Goal: Navigation & Orientation: Find specific page/section

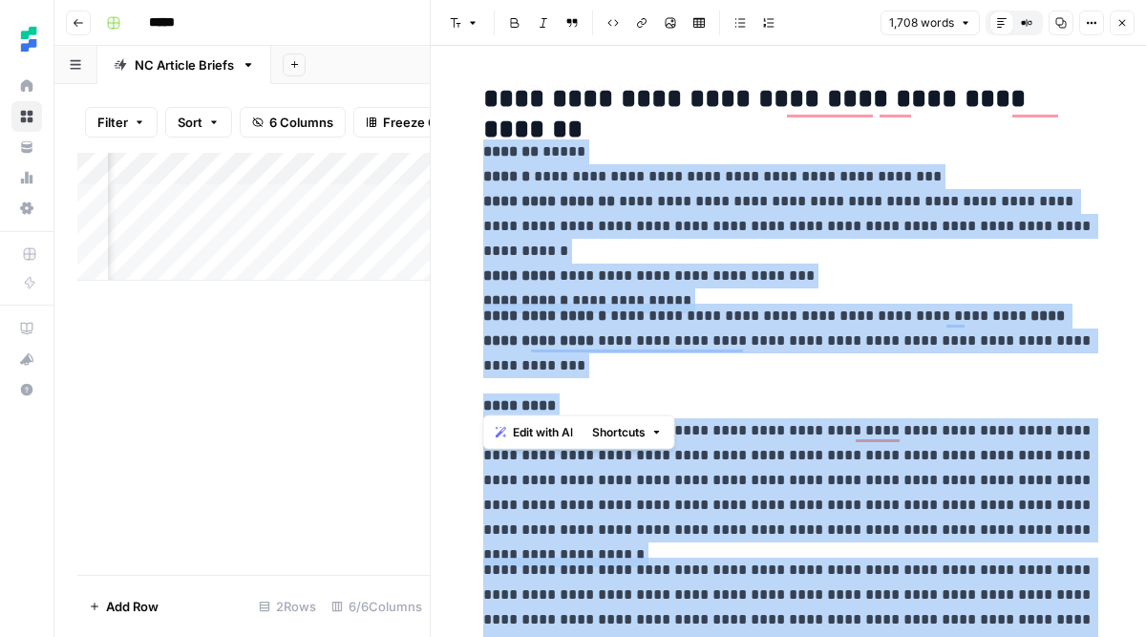
scroll to position [1343, 0]
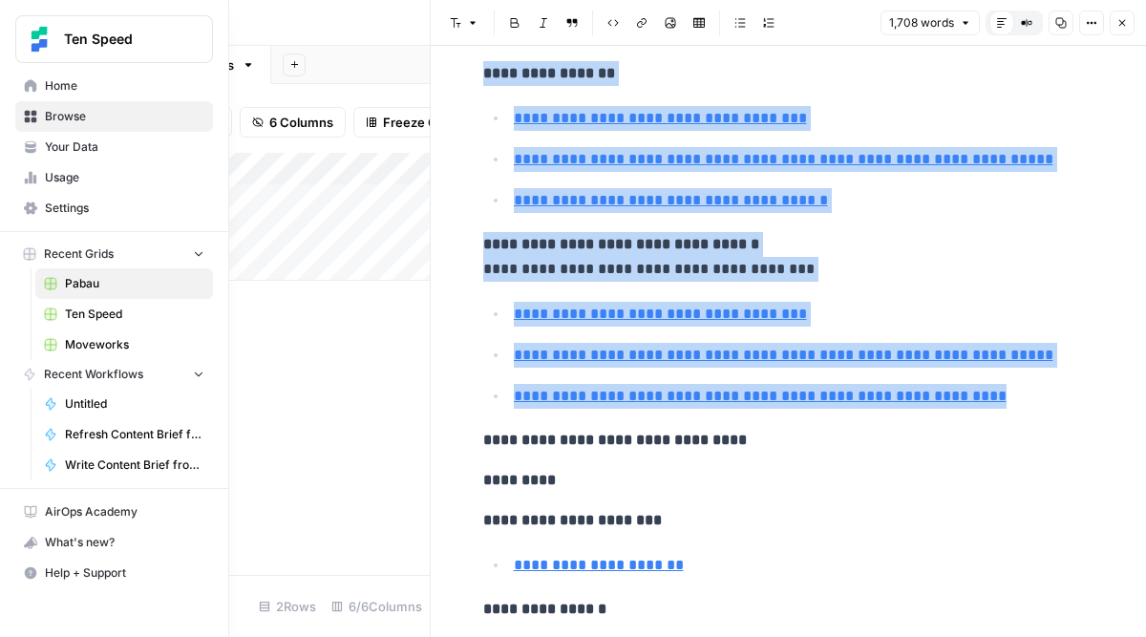
click at [44, 113] on link "Browse" at bounding box center [114, 116] width 198 height 31
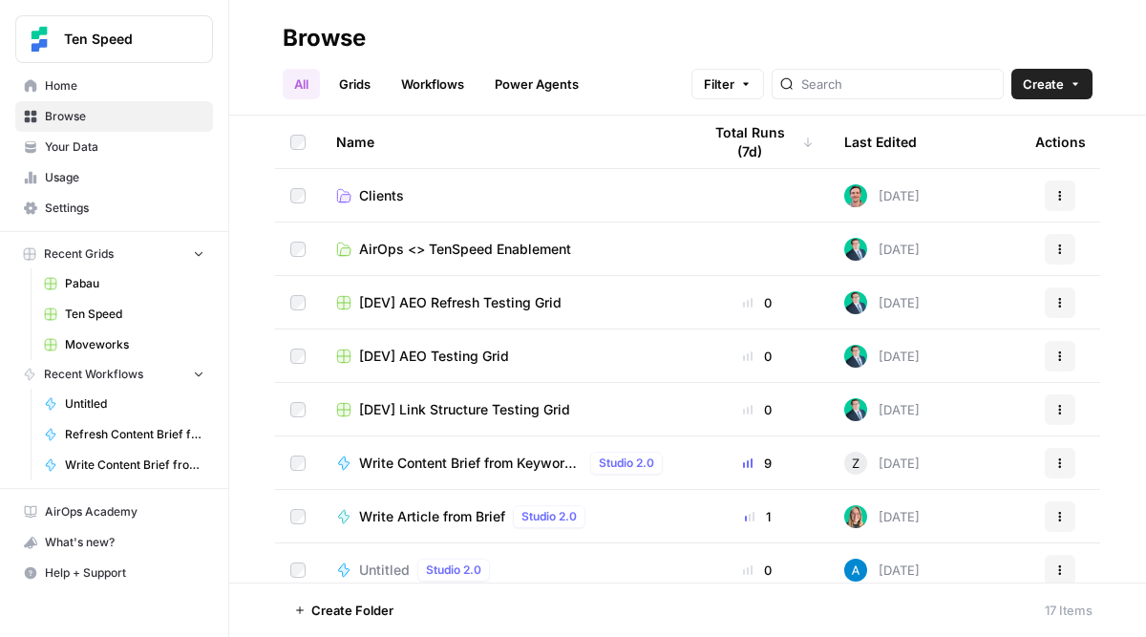
click at [407, 190] on link "Clients" at bounding box center [503, 195] width 334 height 19
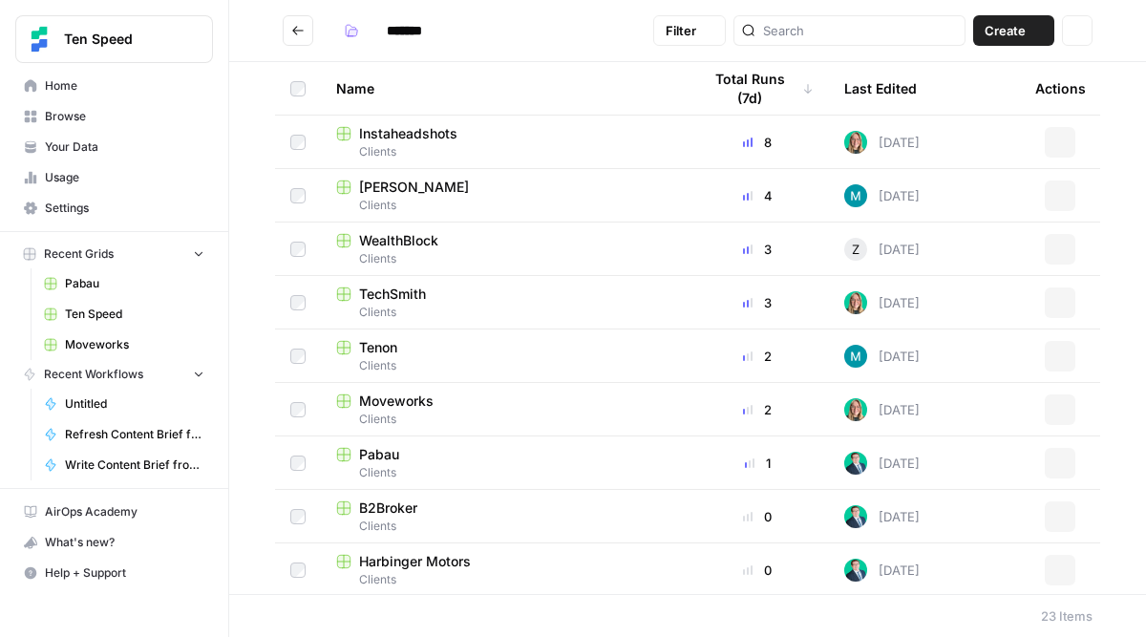
click at [407, 190] on div "[PERSON_NAME]" at bounding box center [503, 187] width 334 height 19
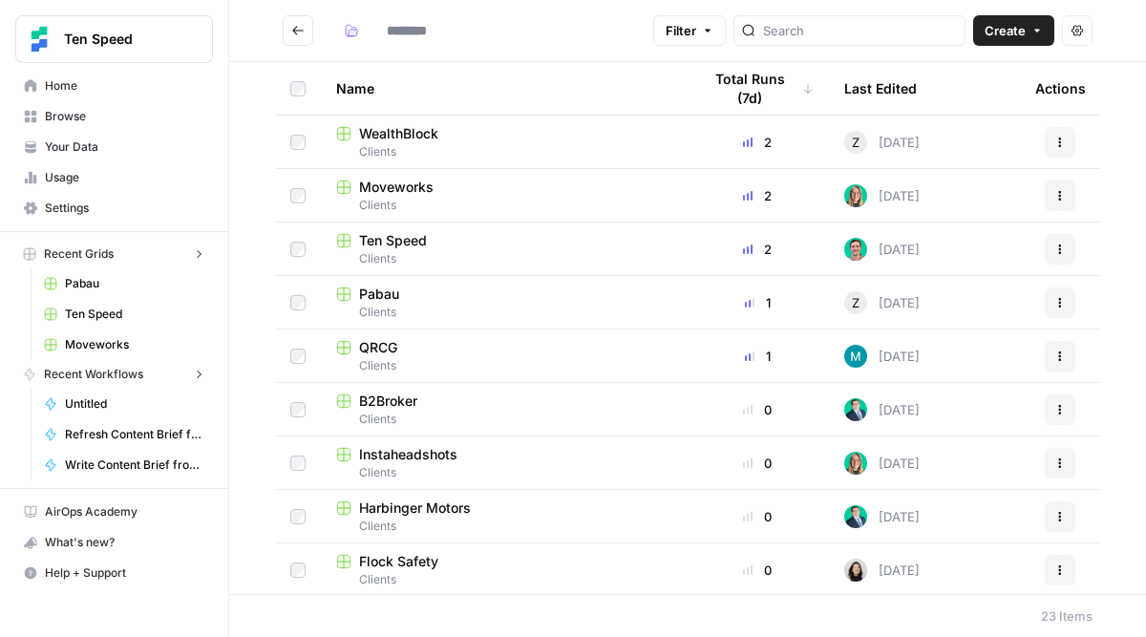
type input "*******"
click at [517, 140] on div "WealthBlock" at bounding box center [503, 133] width 334 height 19
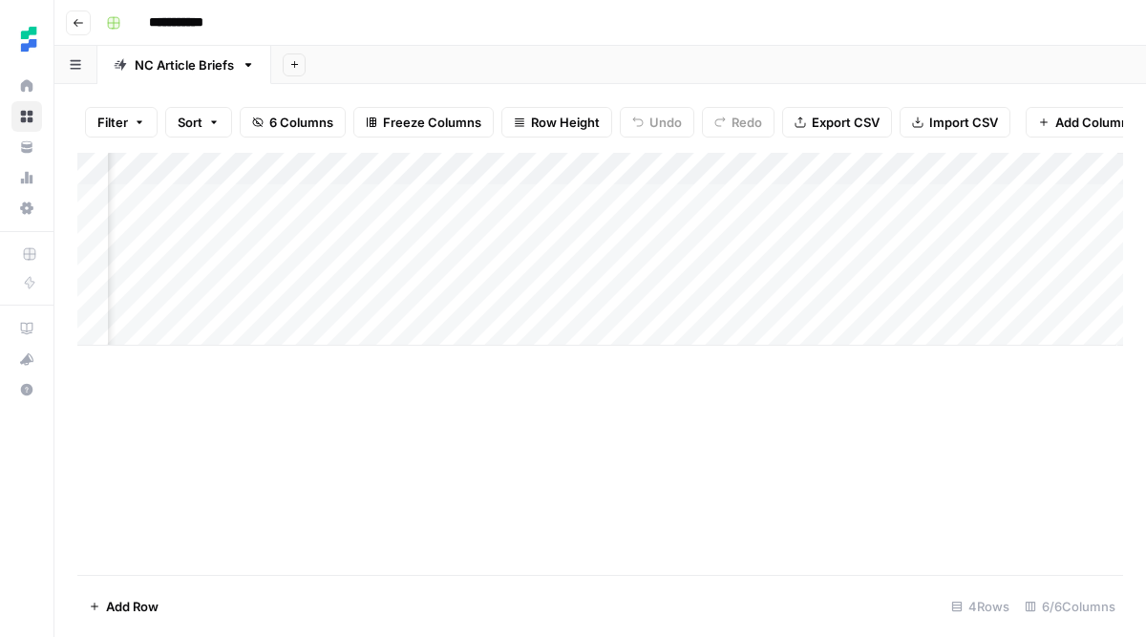
scroll to position [0, 473]
